Goal: Information Seeking & Learning: Learn about a topic

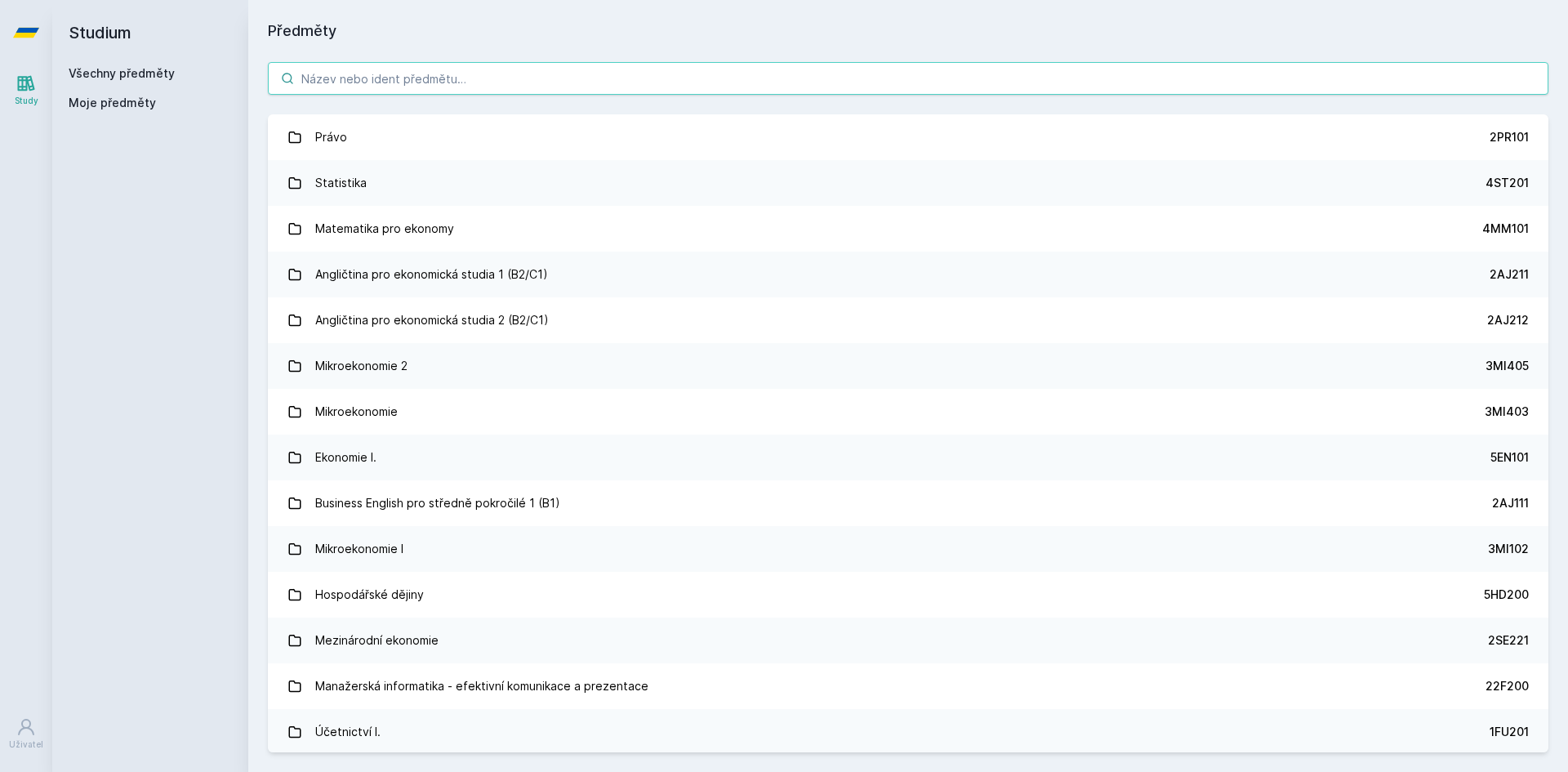
click at [1027, 83] on input "search" at bounding box center [908, 79] width 1281 height 33
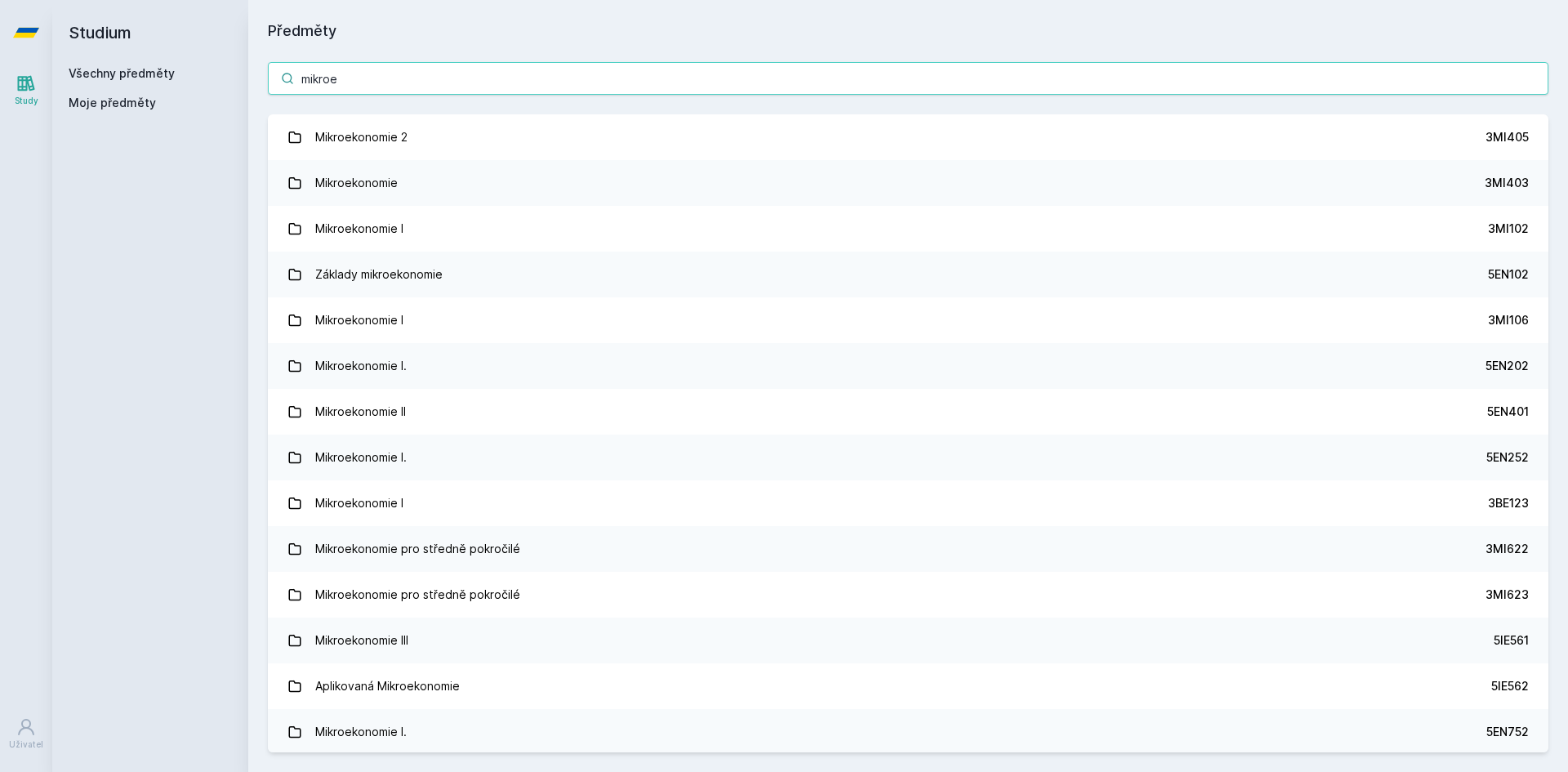
type input "mikroek"
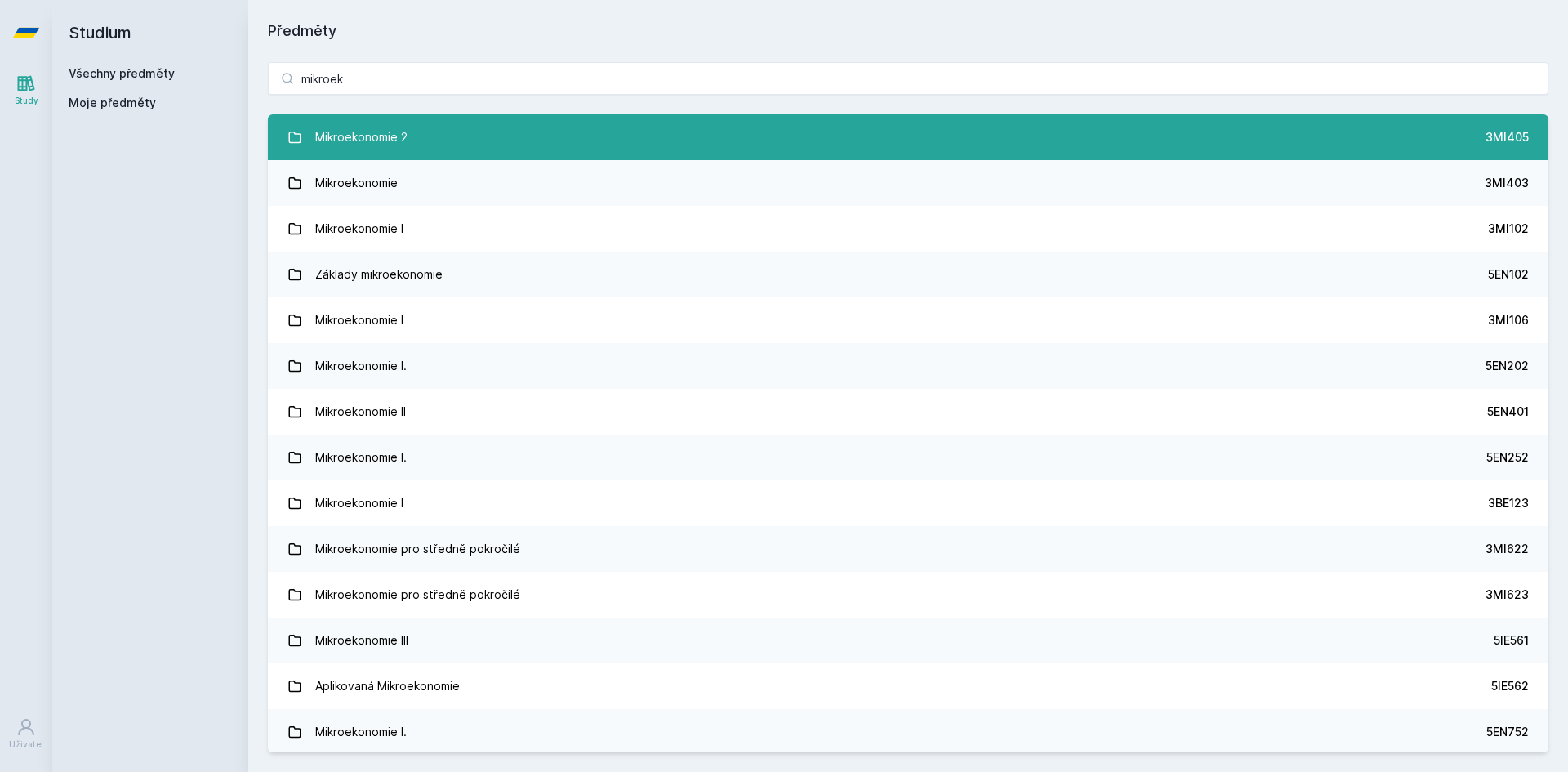
click at [353, 131] on div "Mikroekonomie 2" at bounding box center [361, 138] width 92 height 33
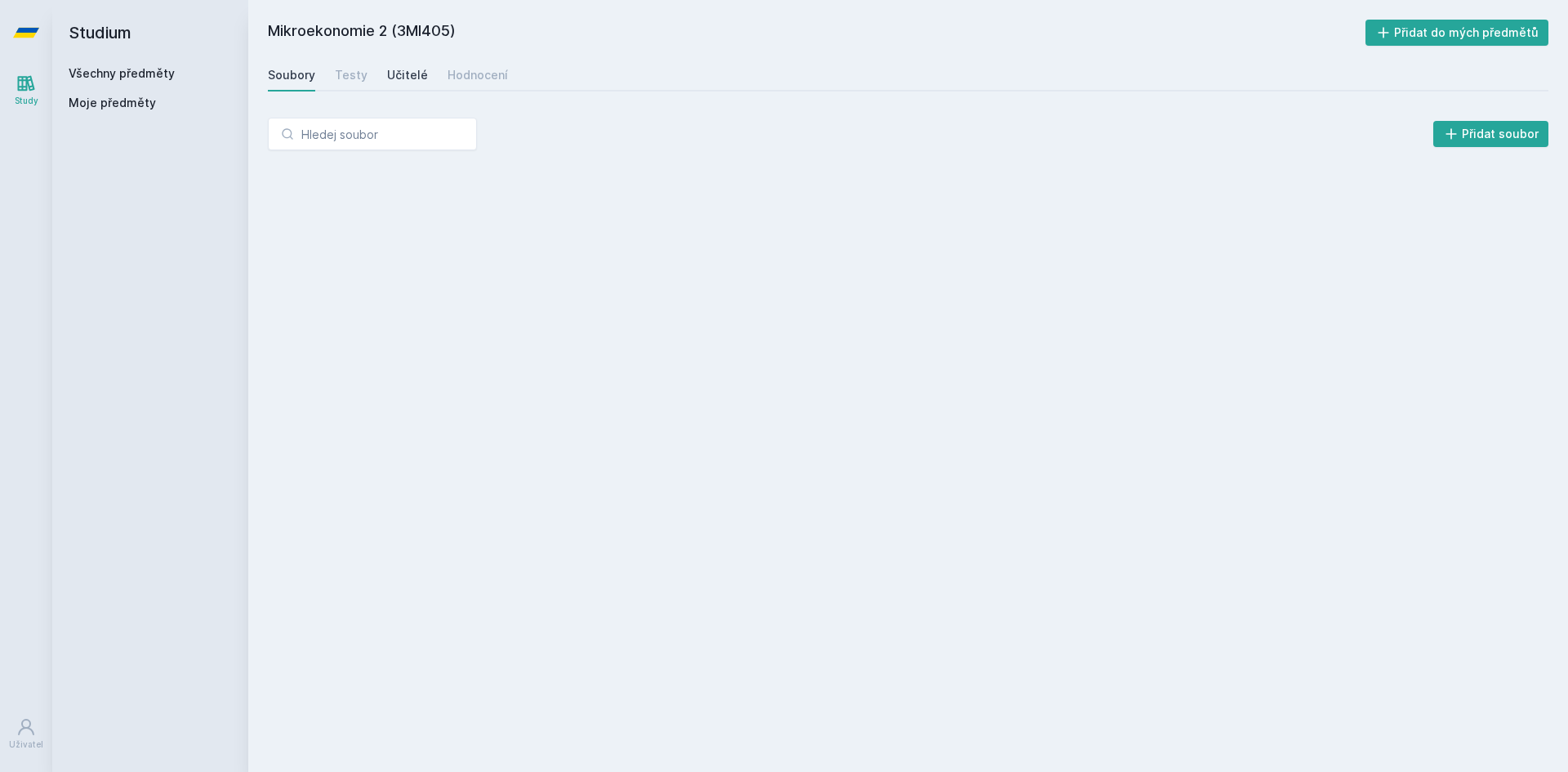
click at [404, 74] on div "Učitelé" at bounding box center [408, 75] width 41 height 16
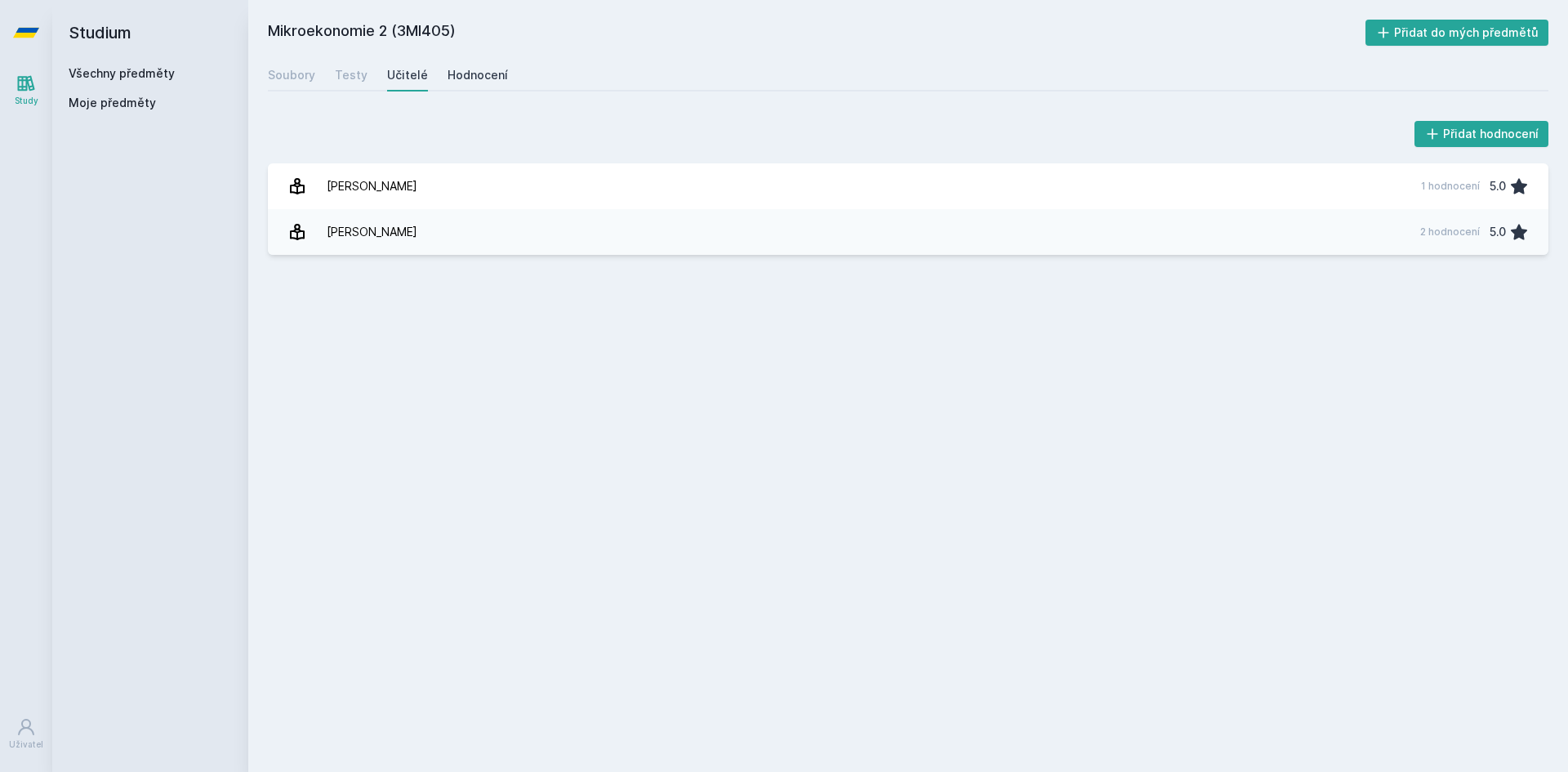
click at [475, 62] on link "Hodnocení" at bounding box center [478, 75] width 61 height 33
